Goal: Task Accomplishment & Management: Use online tool/utility

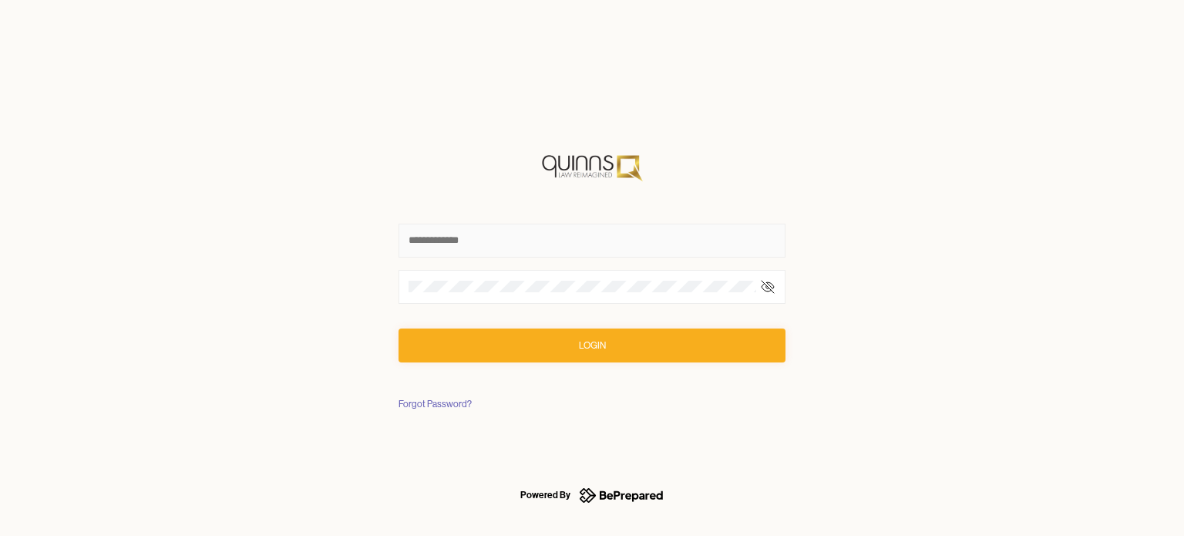
type input "**********"
click at [694, 329] on form "**********" at bounding box center [591, 255] width 387 height 214
click at [724, 345] on button "Login" at bounding box center [591, 345] width 387 height 34
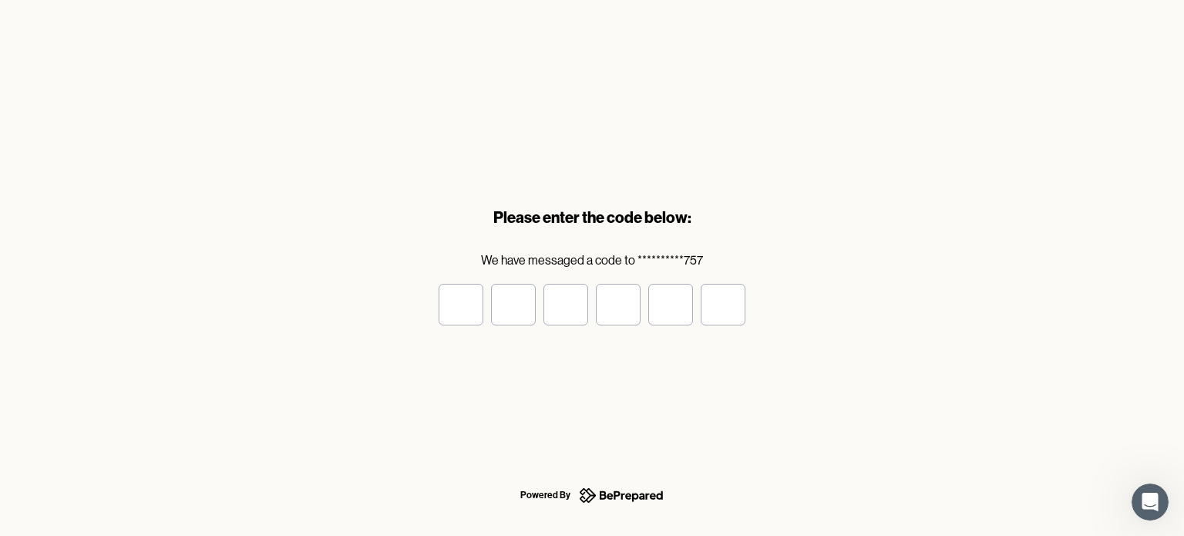
type input "*"
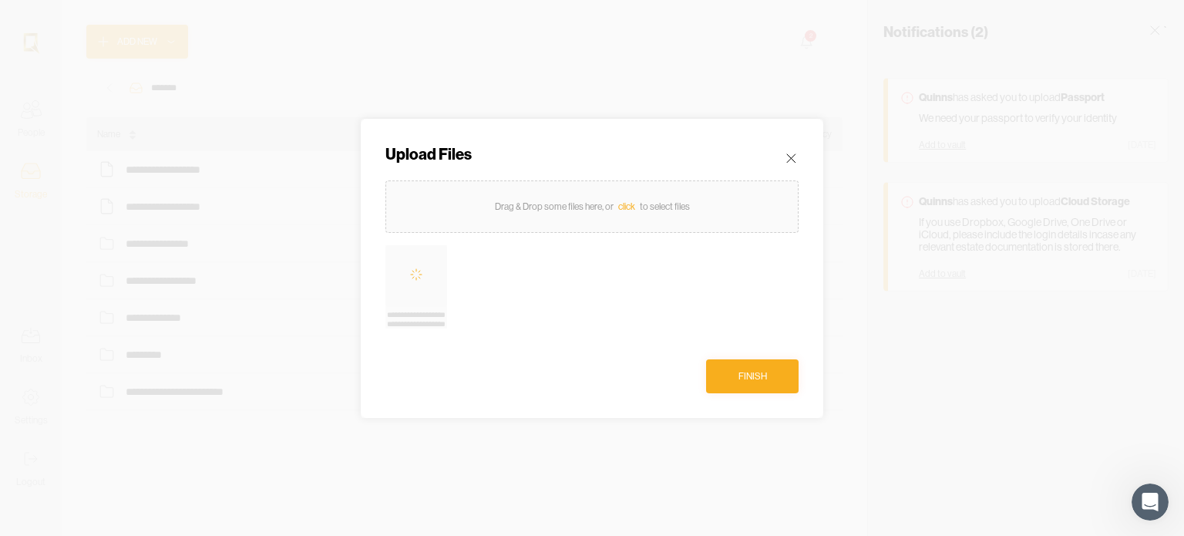
click at [458, 437] on div at bounding box center [592, 268] width 1184 height 536
click at [760, 369] on div "Finish" at bounding box center [752, 375] width 29 height 15
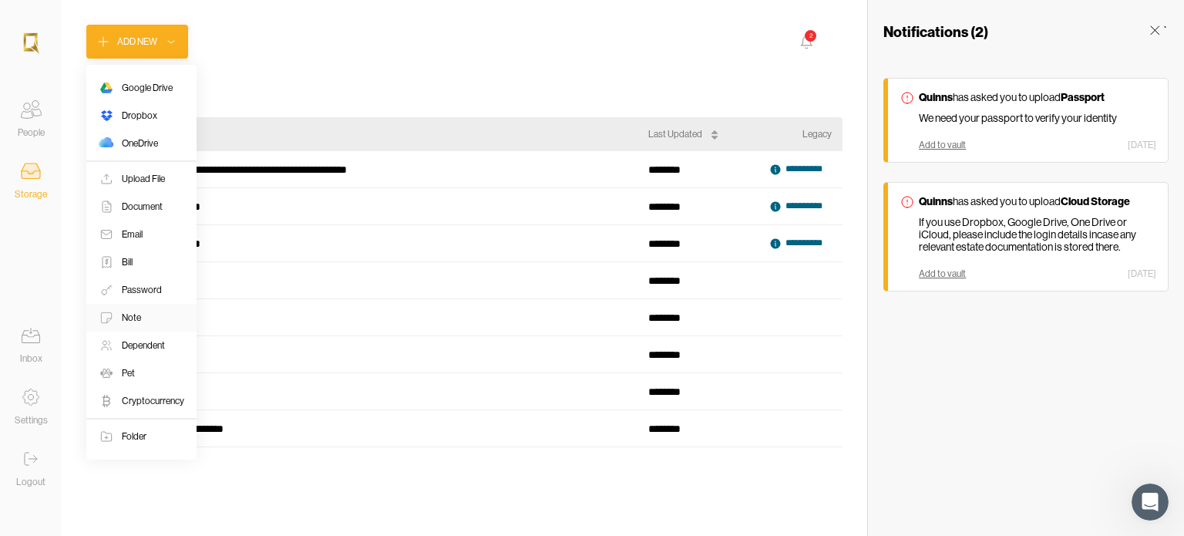
click at [138, 310] on div "Note" at bounding box center [131, 317] width 19 height 15
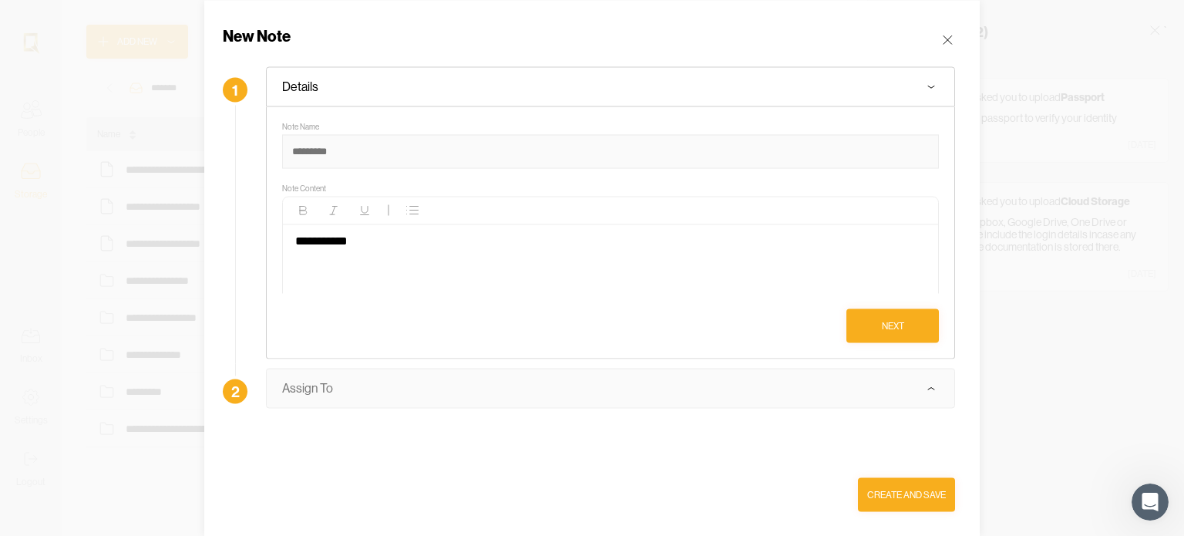
click at [358, 150] on input at bounding box center [610, 151] width 657 height 34
type input "**********"
click at [907, 501] on div "Create and Save" at bounding box center [906, 493] width 79 height 15
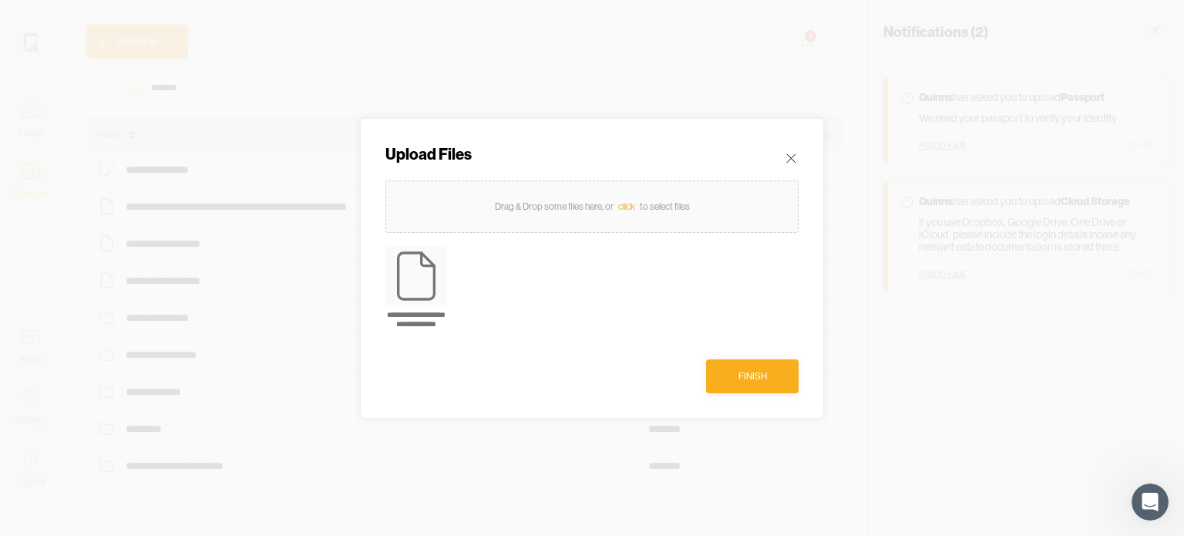
click at [755, 369] on div "Finish" at bounding box center [752, 375] width 29 height 15
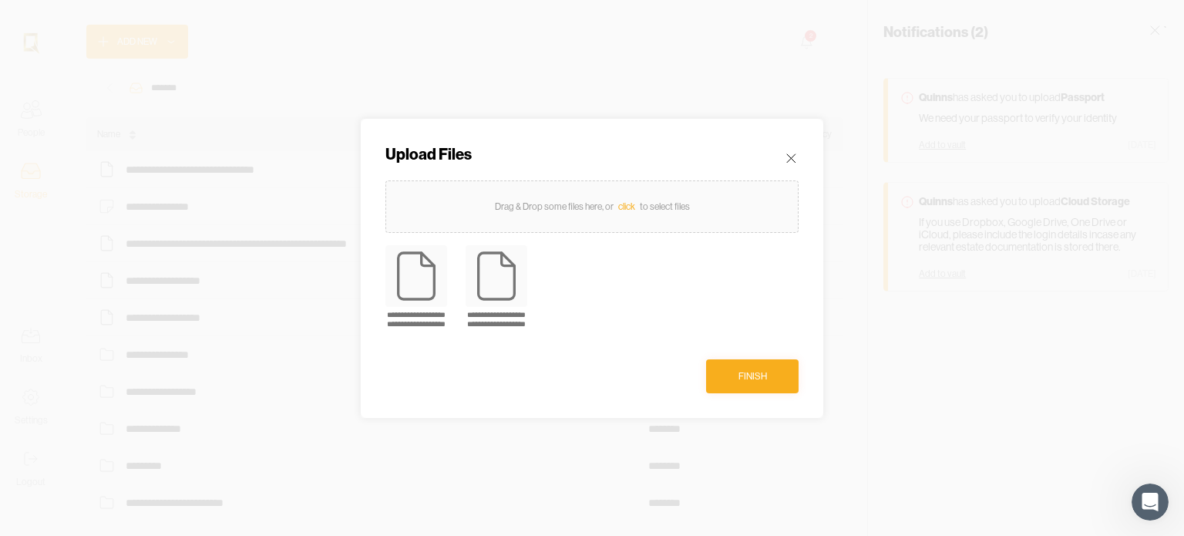
click at [756, 372] on div "Finish" at bounding box center [752, 375] width 29 height 15
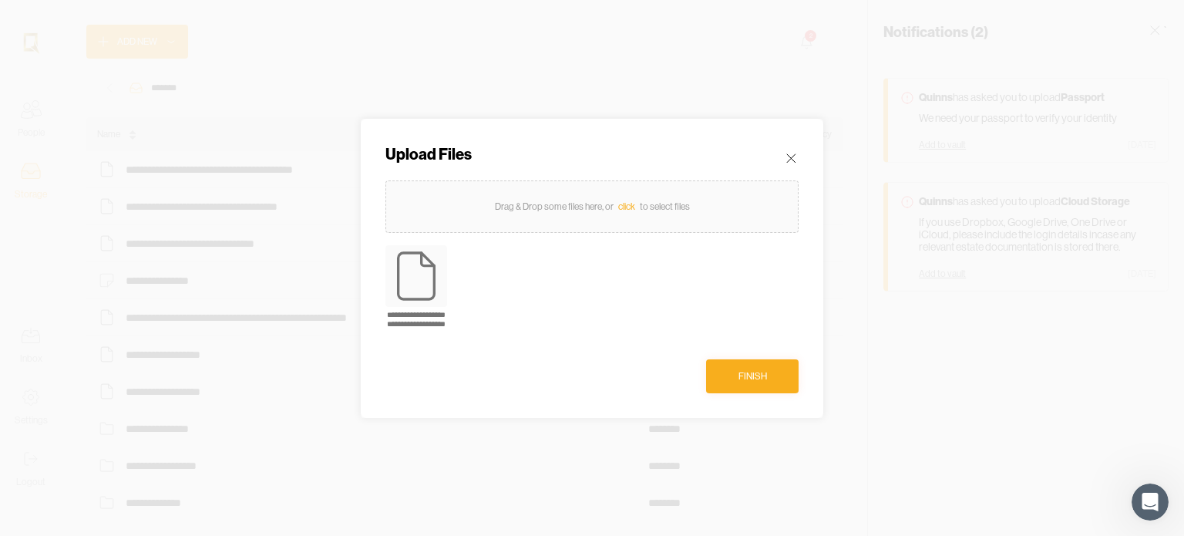
click at [751, 373] on div "Finish" at bounding box center [752, 375] width 29 height 15
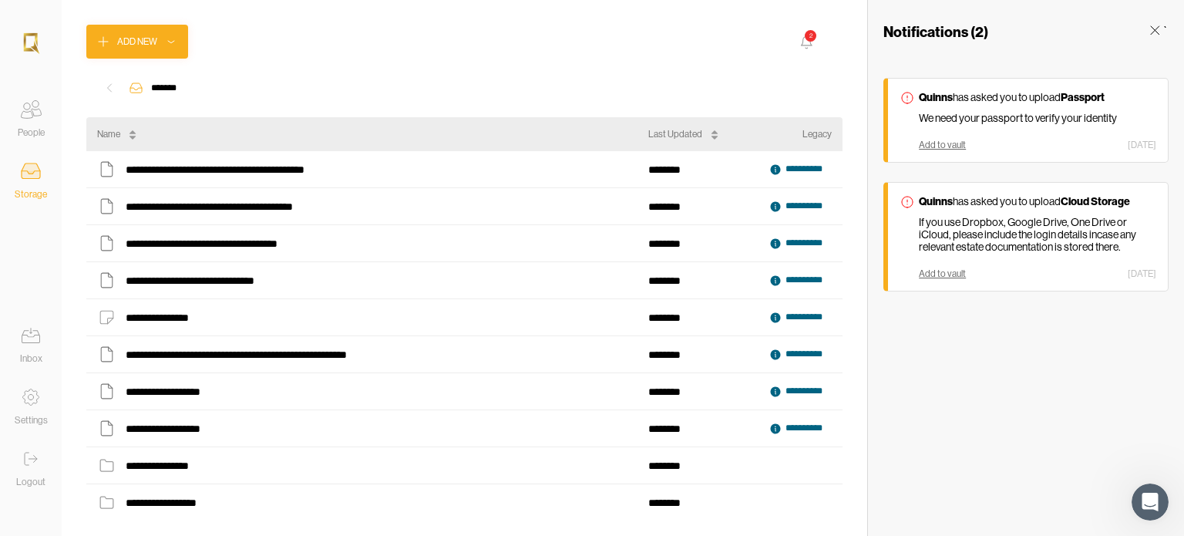
click at [552, 140] on div "Name" at bounding box center [372, 134] width 551 height 34
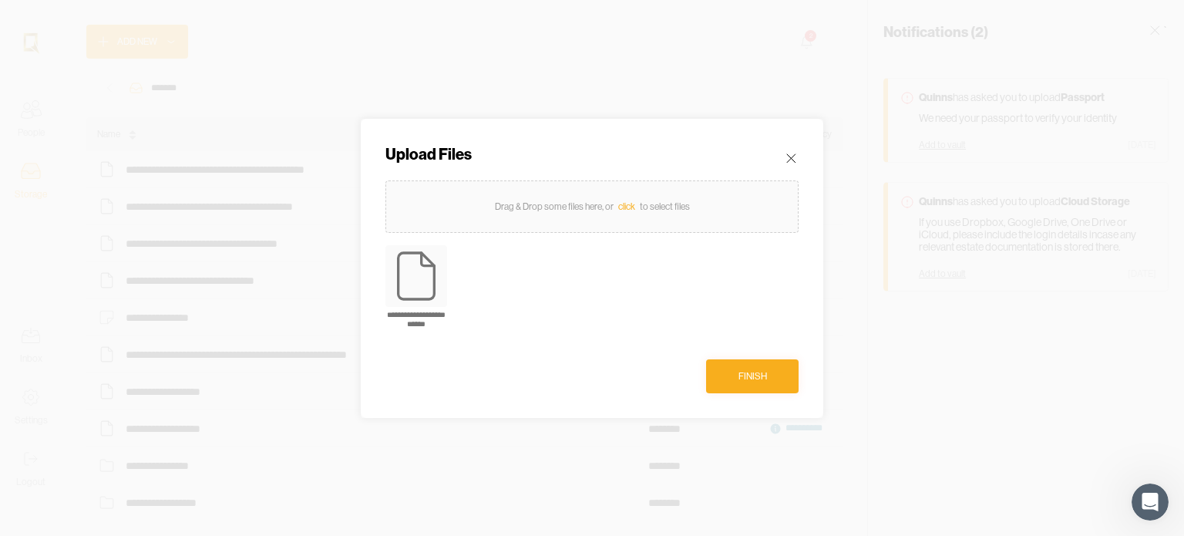
click at [758, 372] on div "Finish" at bounding box center [752, 375] width 29 height 15
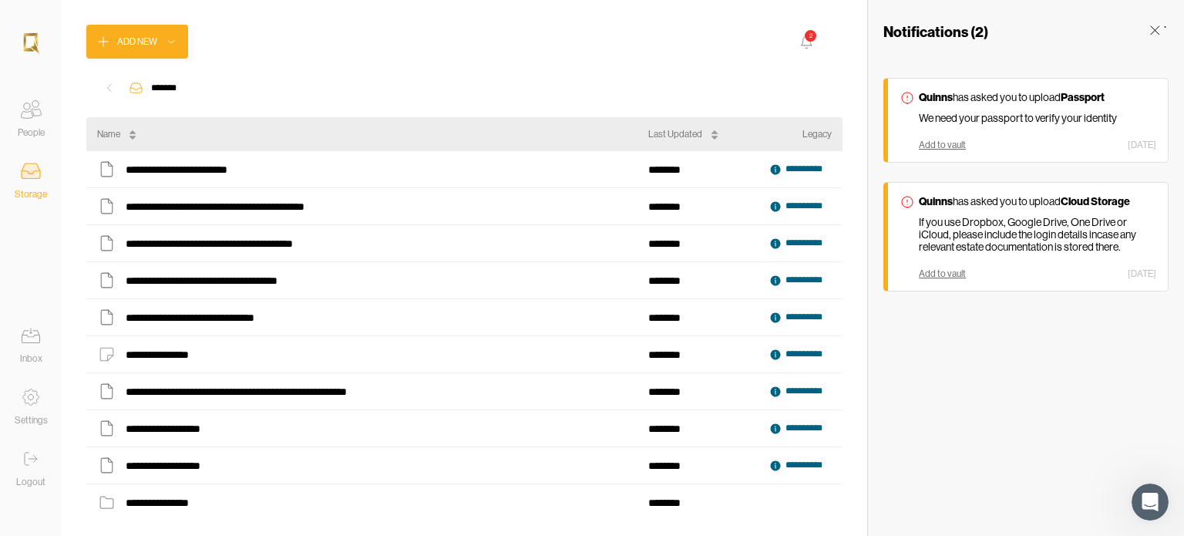
click at [1156, 33] on icon at bounding box center [1154, 29] width 15 height 15
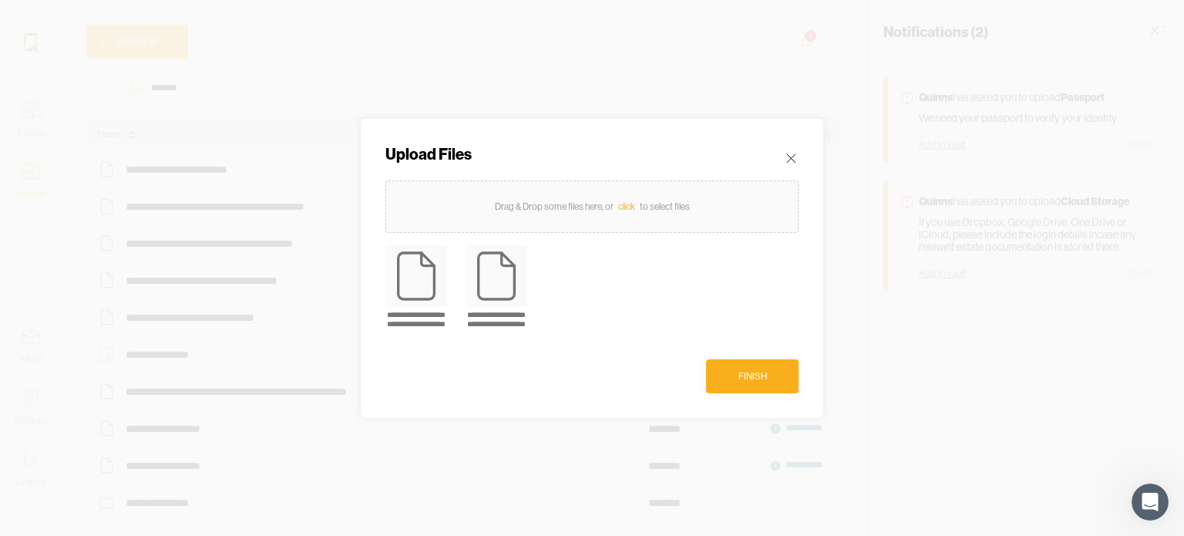
click at [765, 368] on div "Finish" at bounding box center [752, 375] width 29 height 15
click at [769, 375] on button "Finish" at bounding box center [752, 376] width 92 height 34
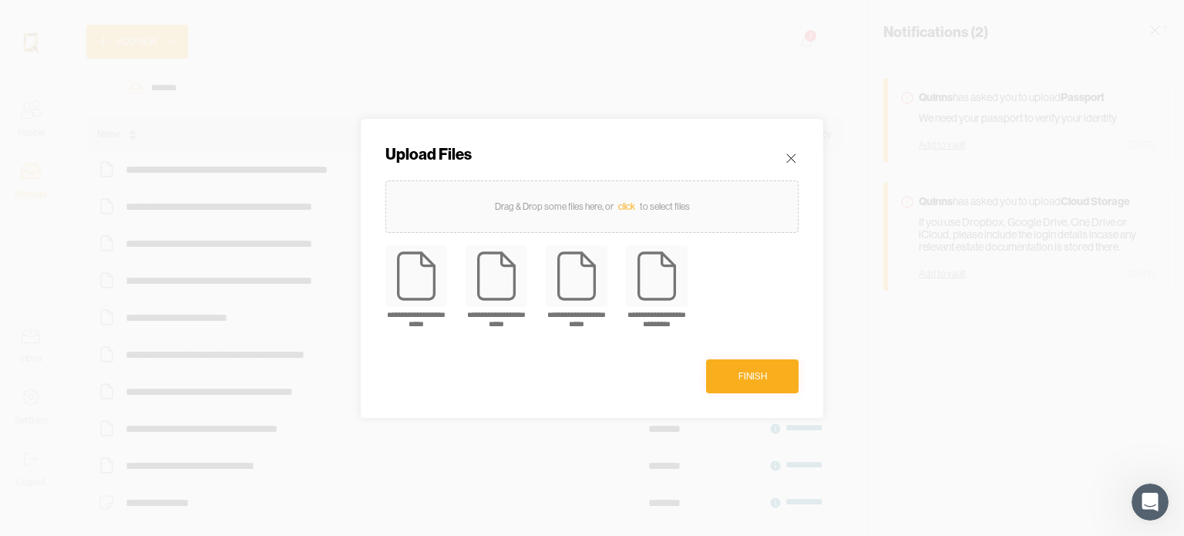
click at [750, 372] on div "Finish" at bounding box center [752, 375] width 29 height 15
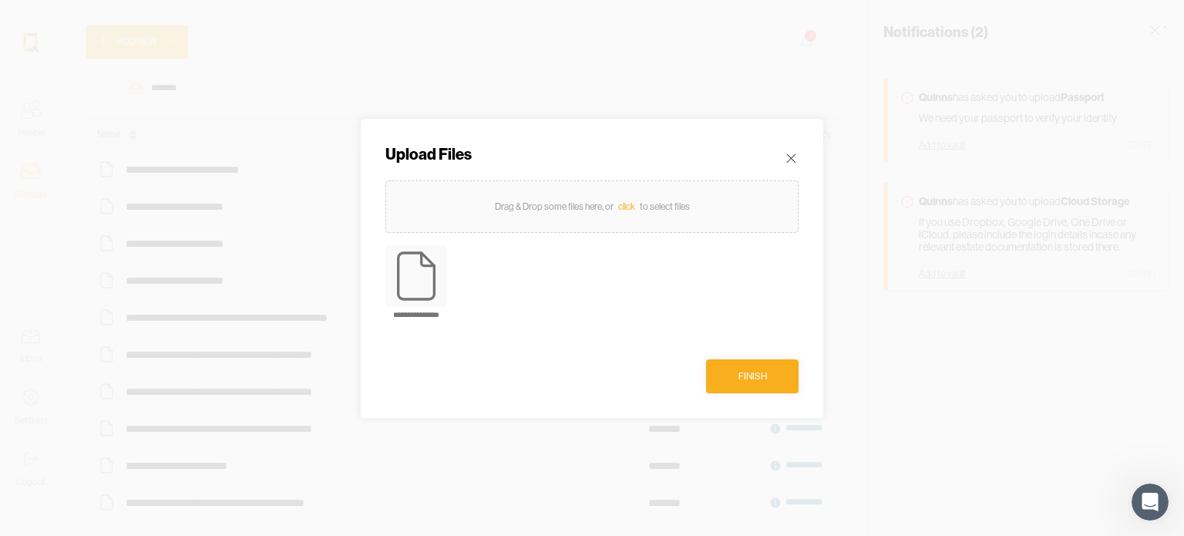
click at [755, 369] on div "Finish" at bounding box center [752, 375] width 29 height 15
click at [757, 369] on div "Finish" at bounding box center [752, 375] width 29 height 15
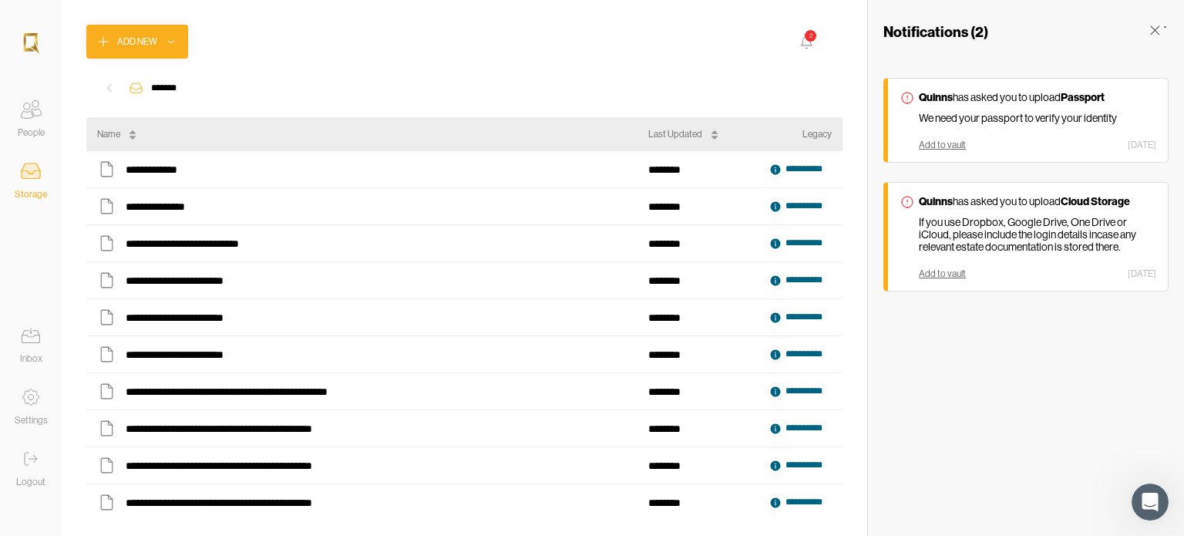
click at [1151, 24] on icon at bounding box center [1154, 29] width 15 height 15
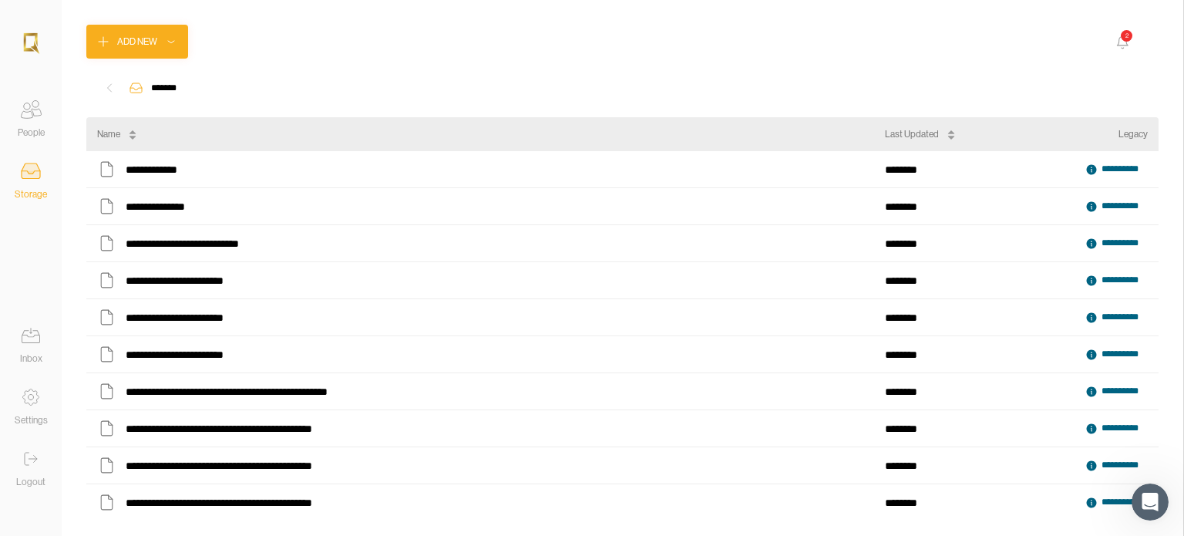
click at [41, 459] on icon at bounding box center [30, 458] width 31 height 31
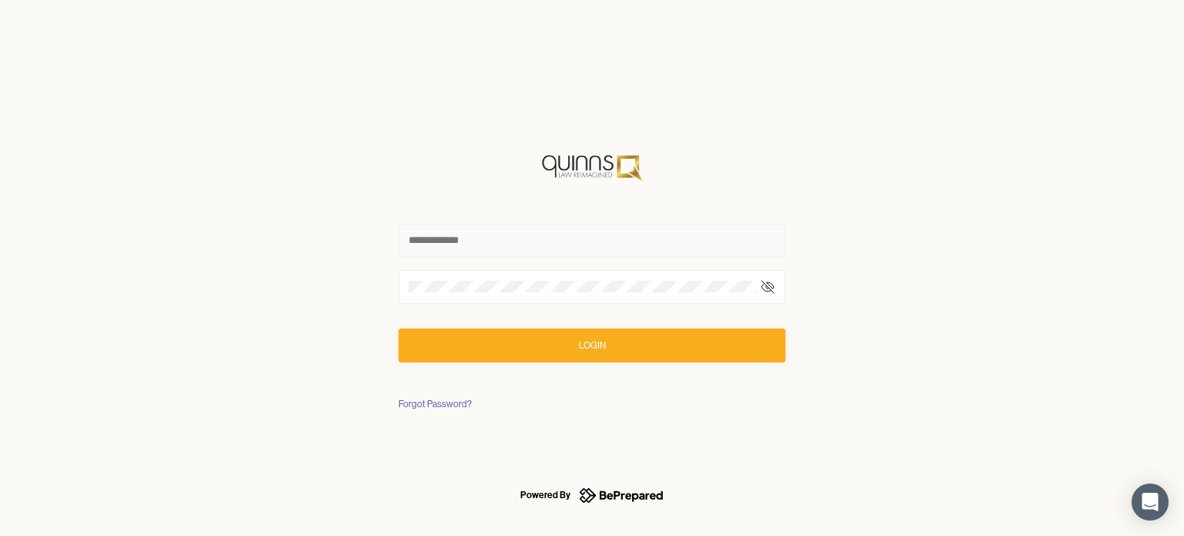
type input "**********"
